Goal: Communication & Community: Ask a question

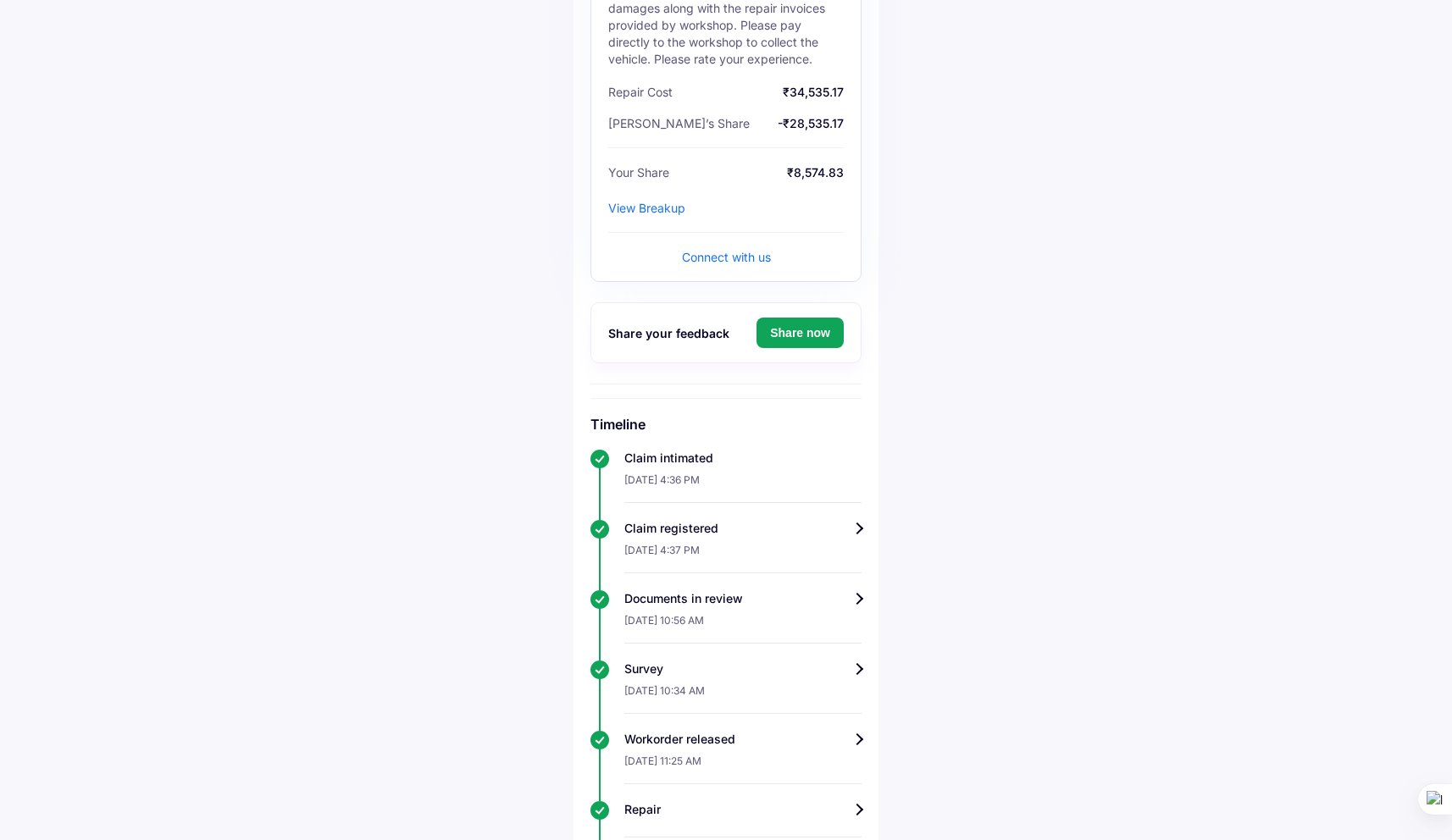
scroll to position [316, 0]
click at [666, 201] on div "View Breakup" at bounding box center [647, 208] width 77 height 15
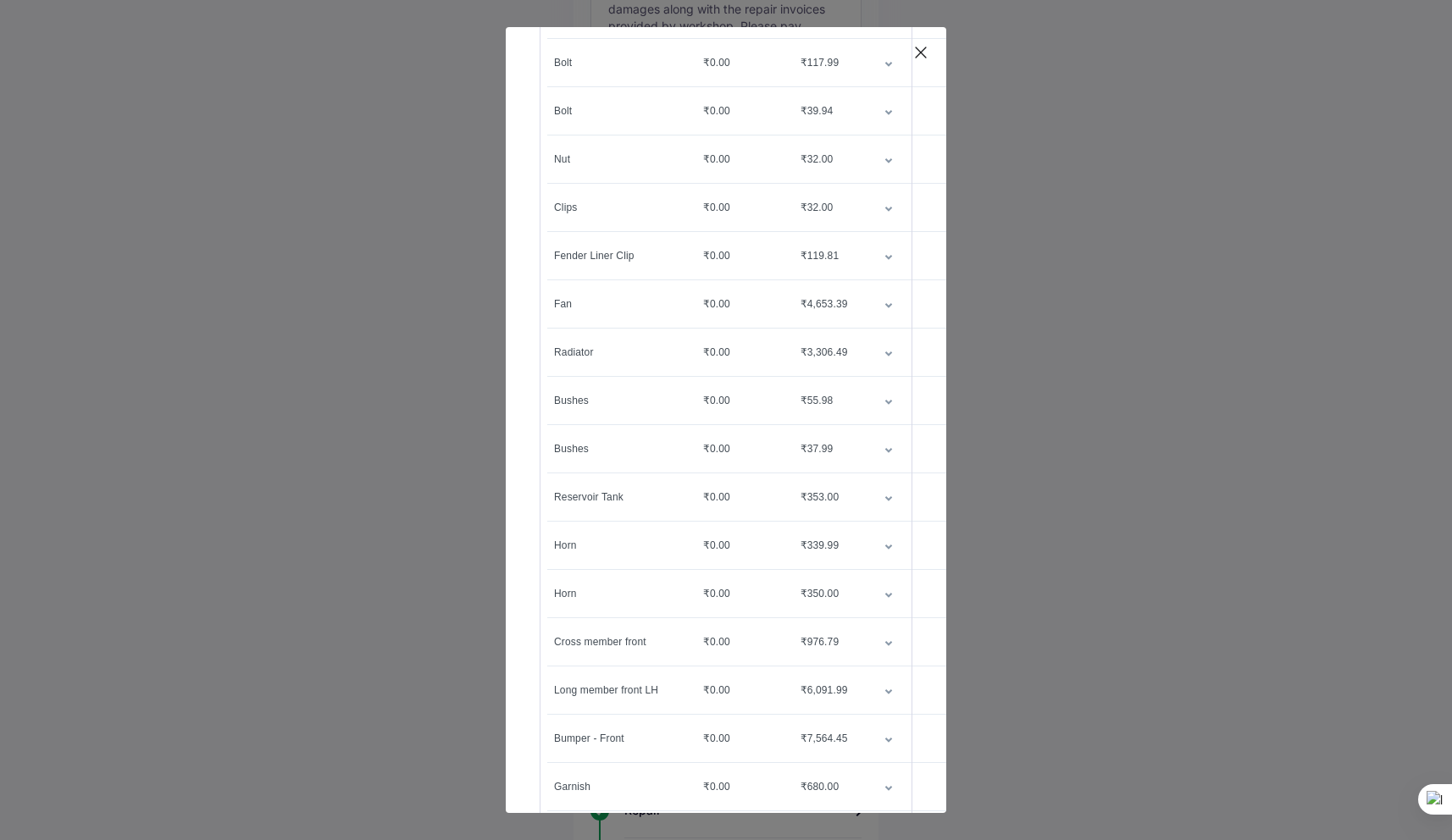
scroll to position [0, 0]
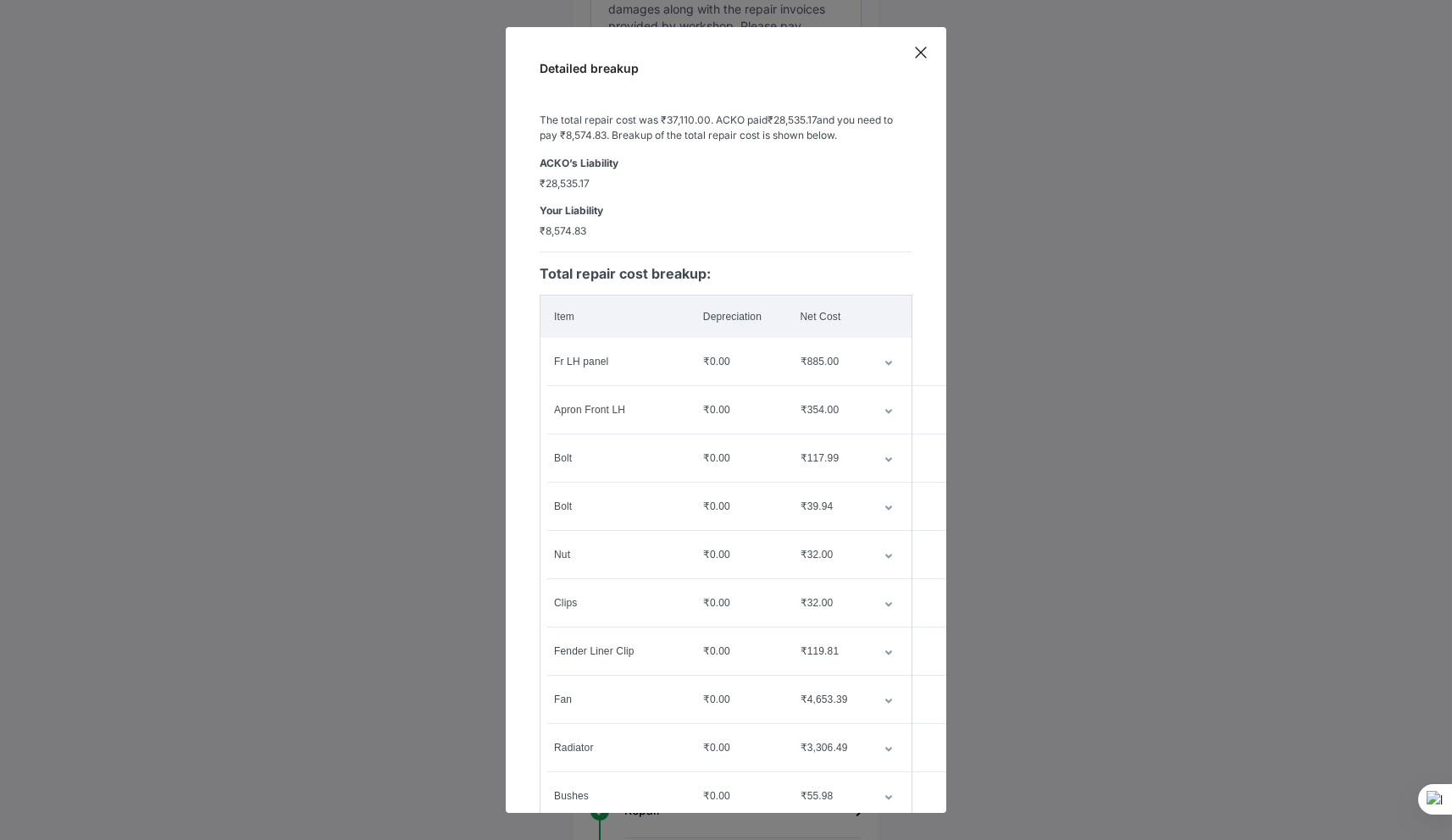
click at [922, 53] on icon at bounding box center [921, 52] width 10 height 10
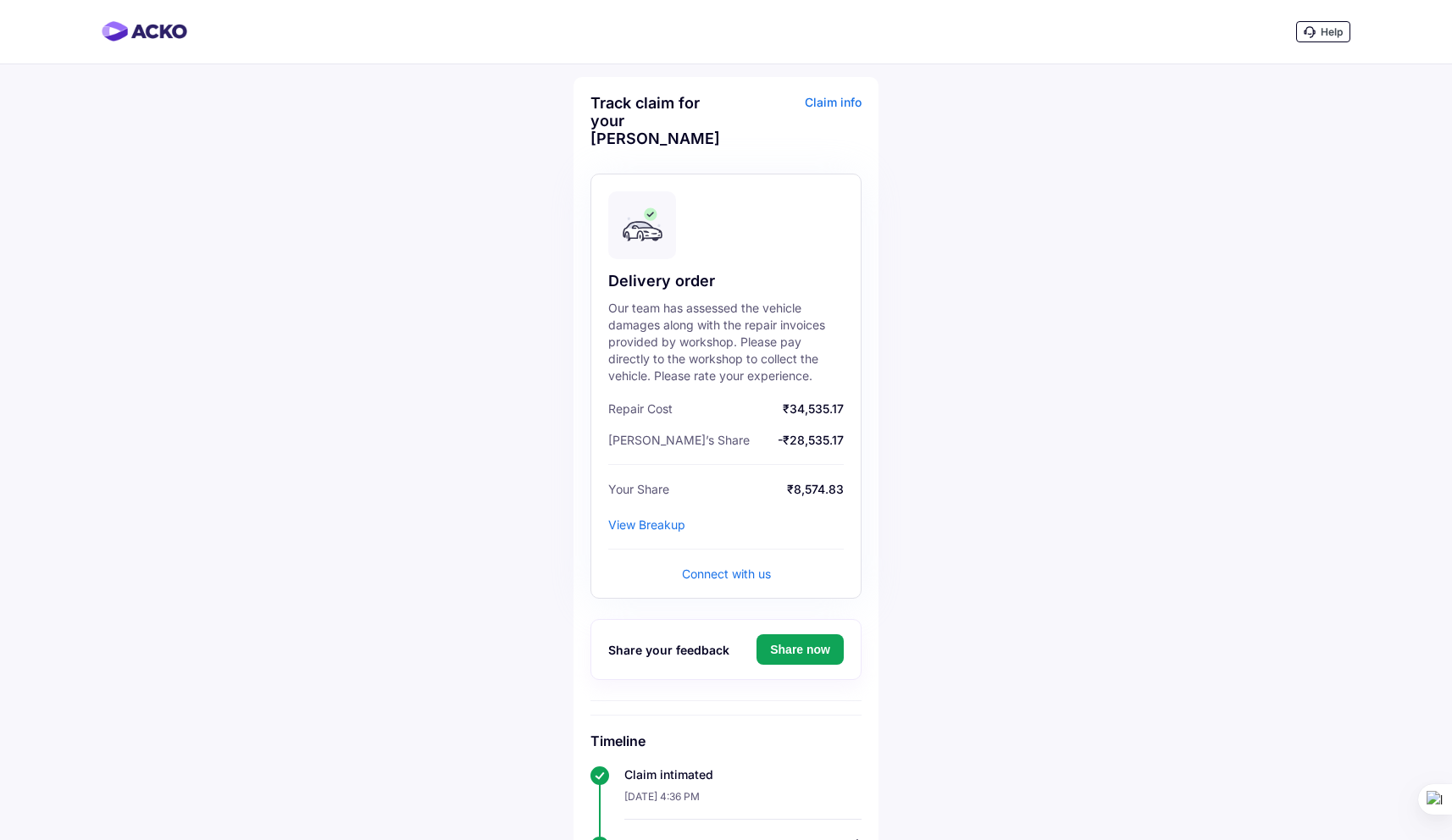
click at [750, 566] on div "Connect with us" at bounding box center [726, 573] width 89 height 15
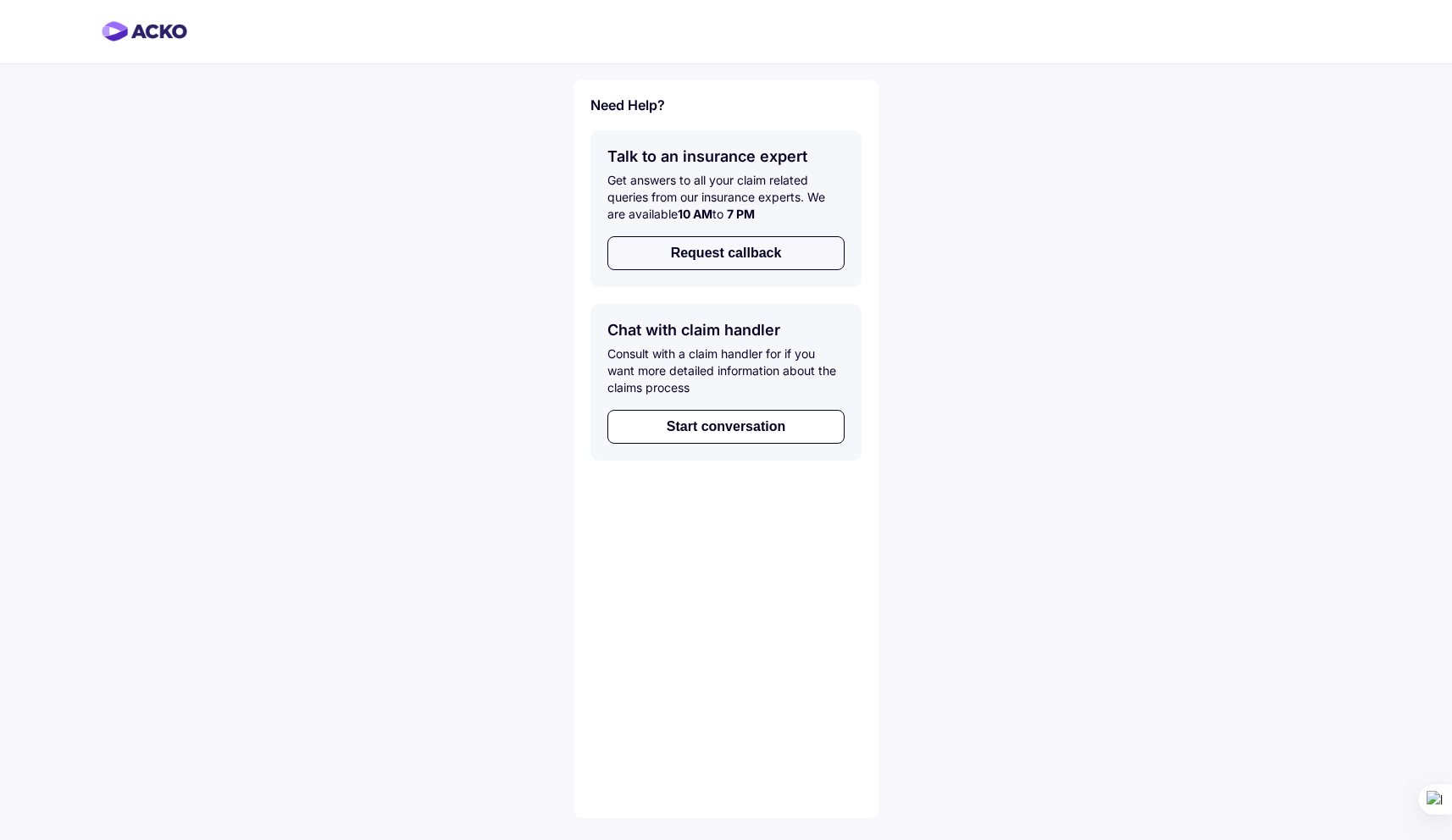
click at [745, 258] on button "Request callback" at bounding box center [726, 253] width 238 height 34
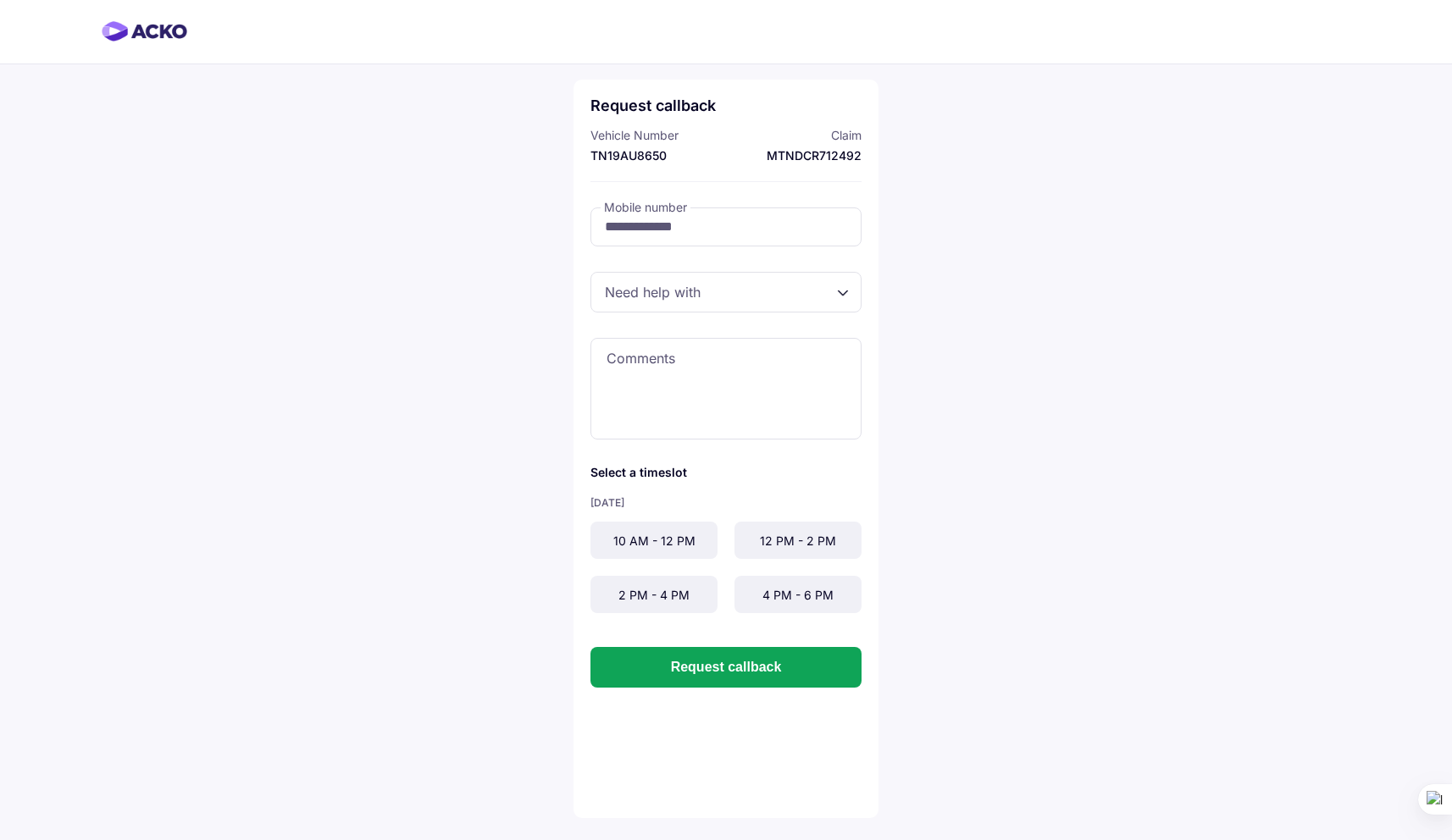
click at [842, 291] on div at bounding box center [726, 292] width 271 height 40
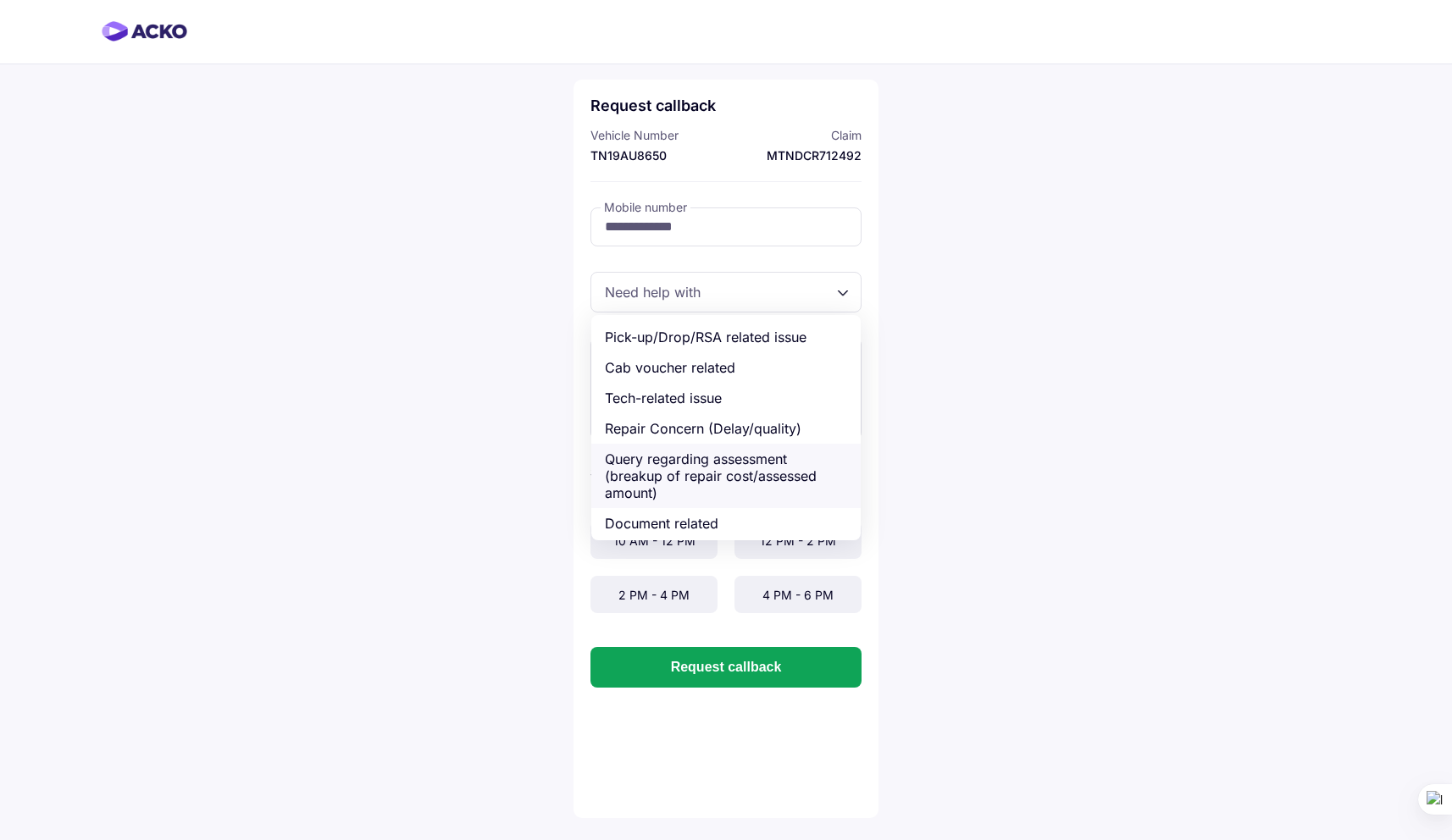
click at [712, 463] on div "Query regarding assessment (breakup of repair cost/assessed amount)" at bounding box center [726, 476] width 269 height 65
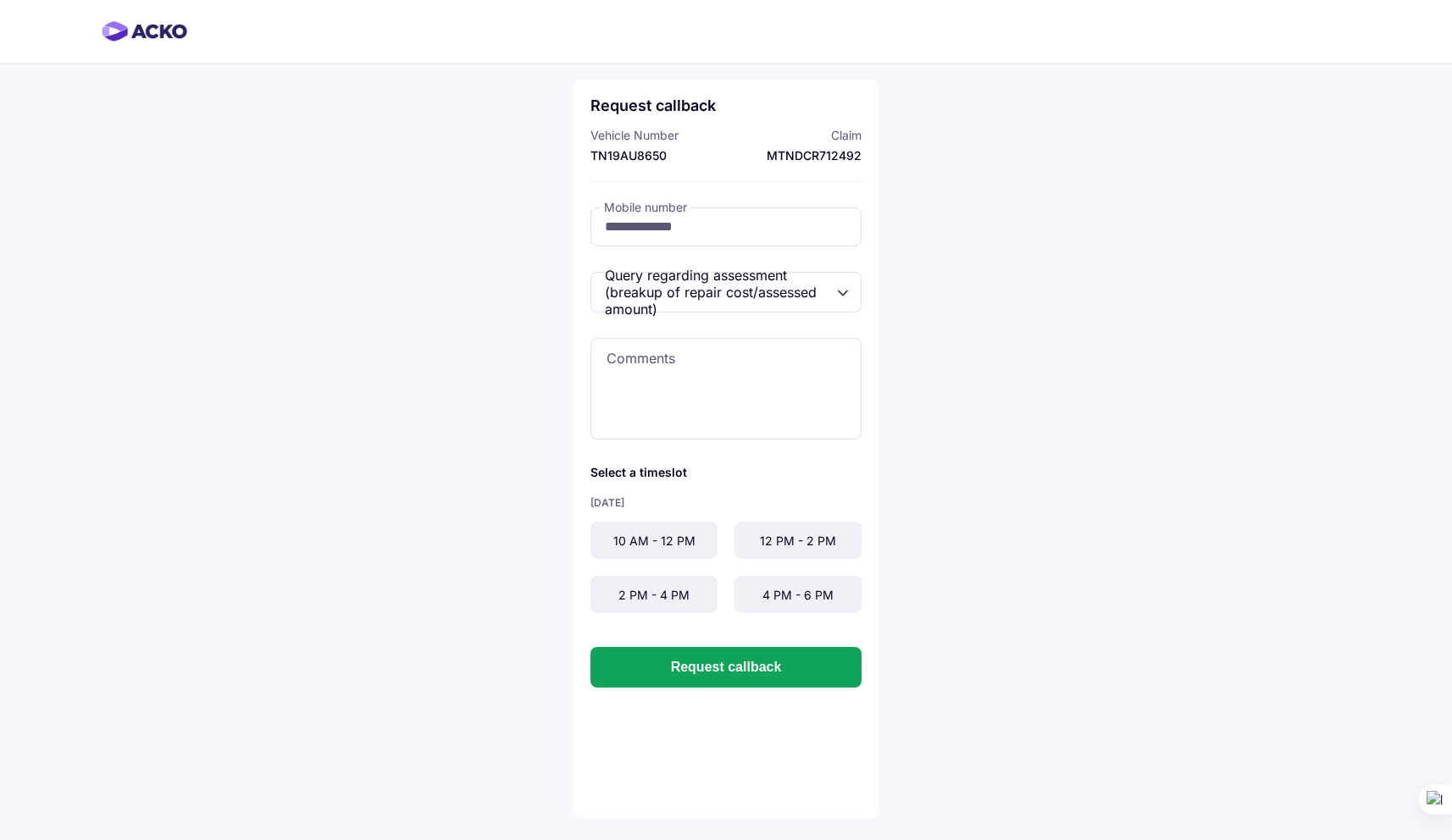
click at [690, 549] on div "10 AM - 12 PM" at bounding box center [654, 540] width 127 height 37
click at [771, 672] on button "Request callback" at bounding box center [726, 667] width 271 height 40
